Goal: Information Seeking & Learning: Learn about a topic

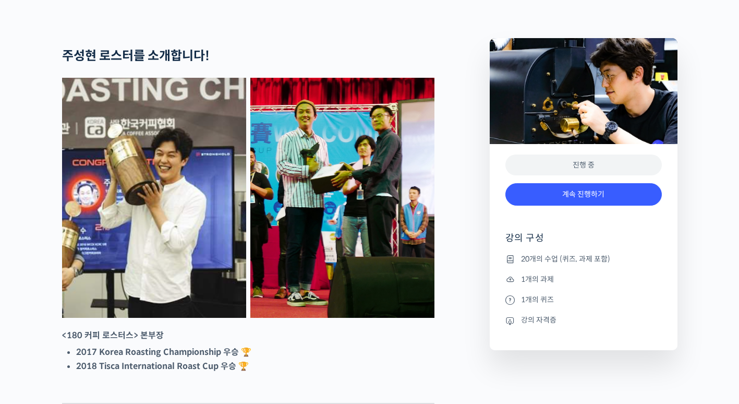
scroll to position [409, 0]
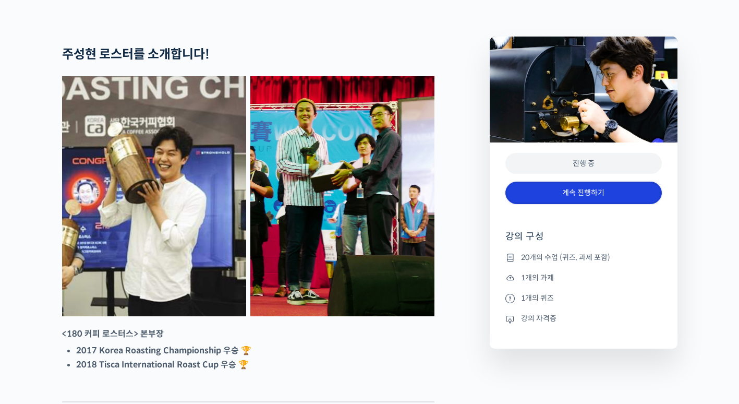
click at [577, 204] on link "계속 진행하기" at bounding box center [583, 192] width 156 height 22
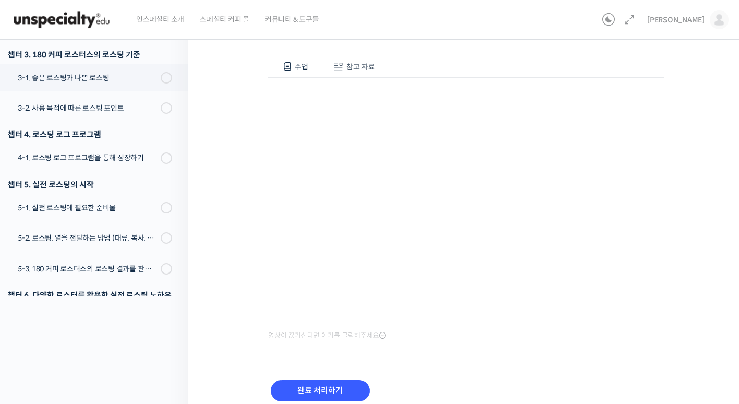
scroll to position [80, 0]
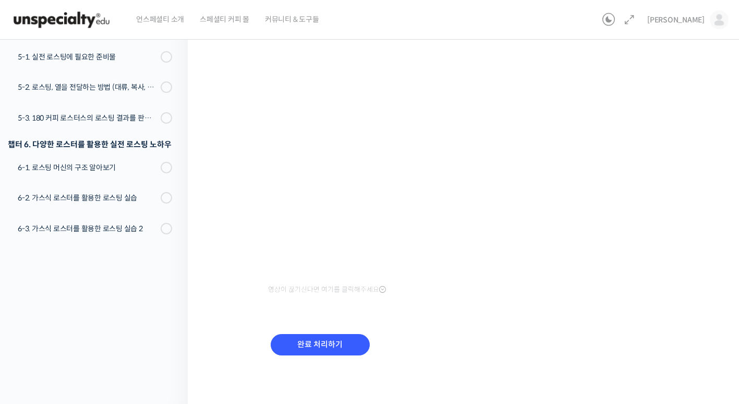
scroll to position [145, 0]
click at [335, 348] on input "완료 처리하기" at bounding box center [320, 344] width 99 height 21
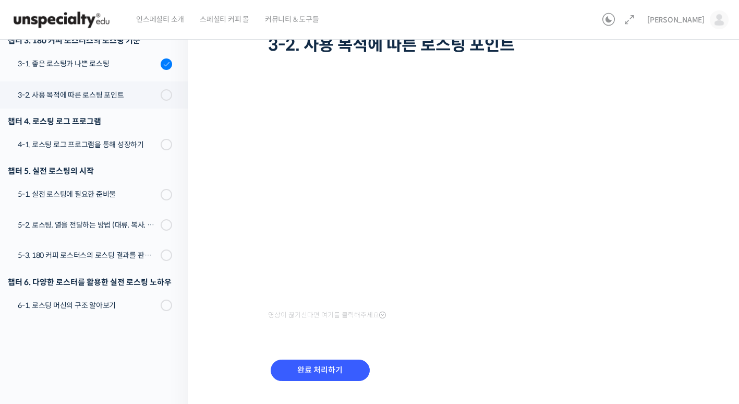
scroll to position [41, 0]
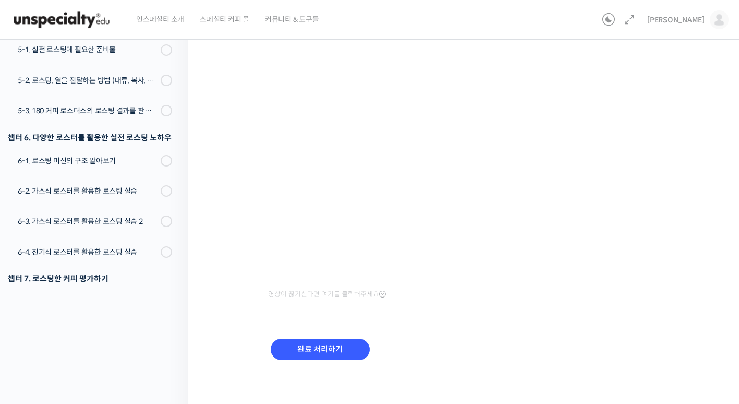
scroll to position [103, 0]
click at [325, 346] on input "완료 처리하기" at bounding box center [320, 348] width 99 height 21
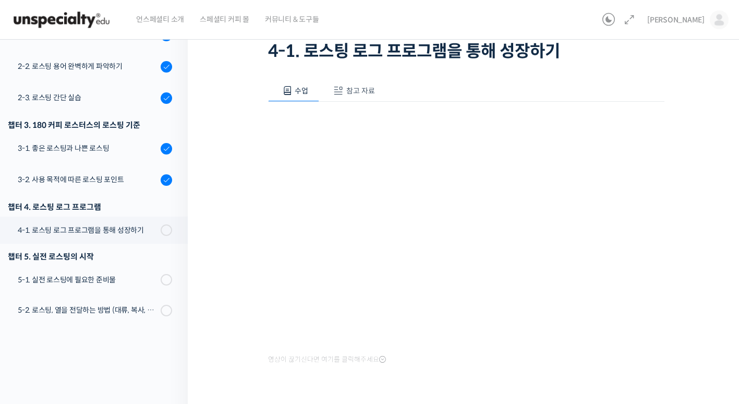
scroll to position [143, 0]
